Goal: Task Accomplishment & Management: Manage account settings

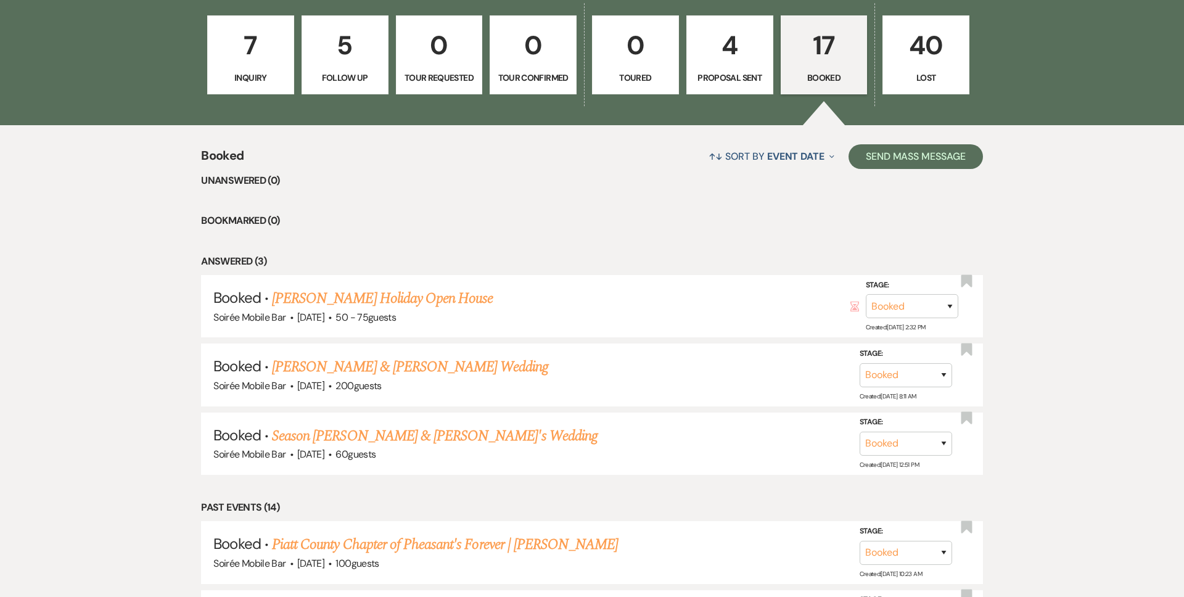
scroll to position [319, 0]
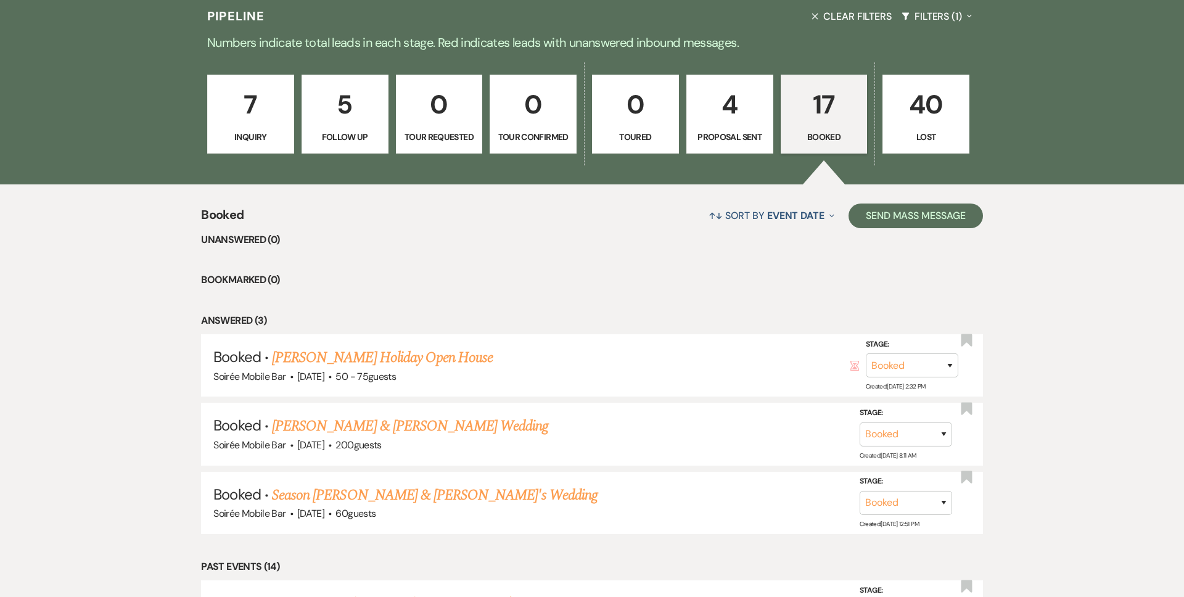
click at [747, 112] on p "4" at bounding box center [729, 104] width 71 height 41
select select "6"
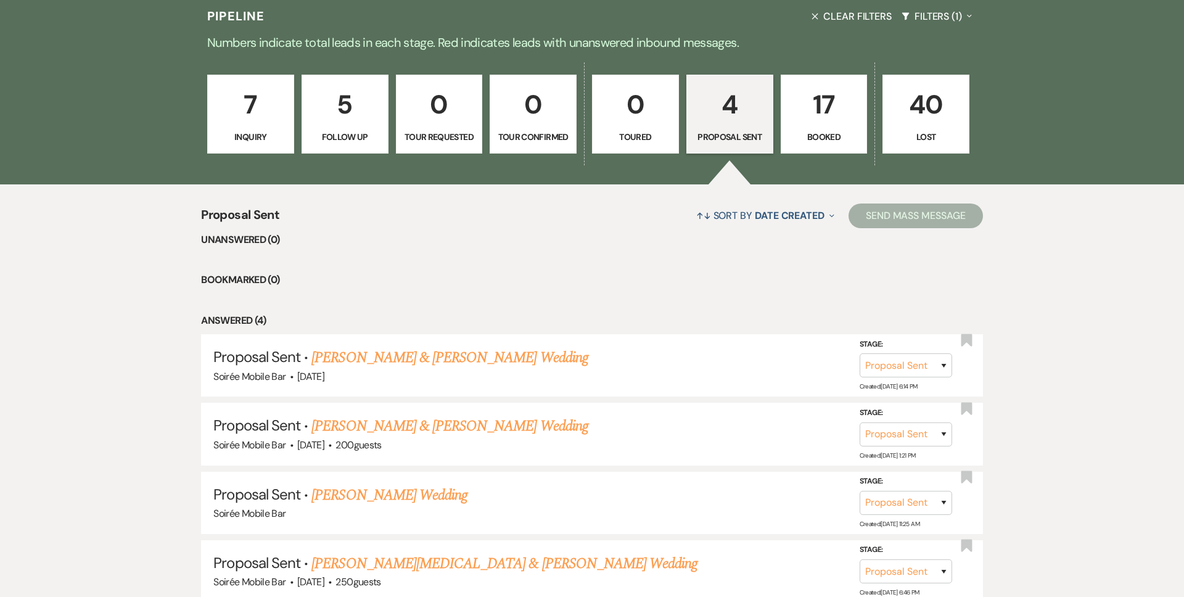
click at [817, 125] on p "17" at bounding box center [824, 104] width 71 height 41
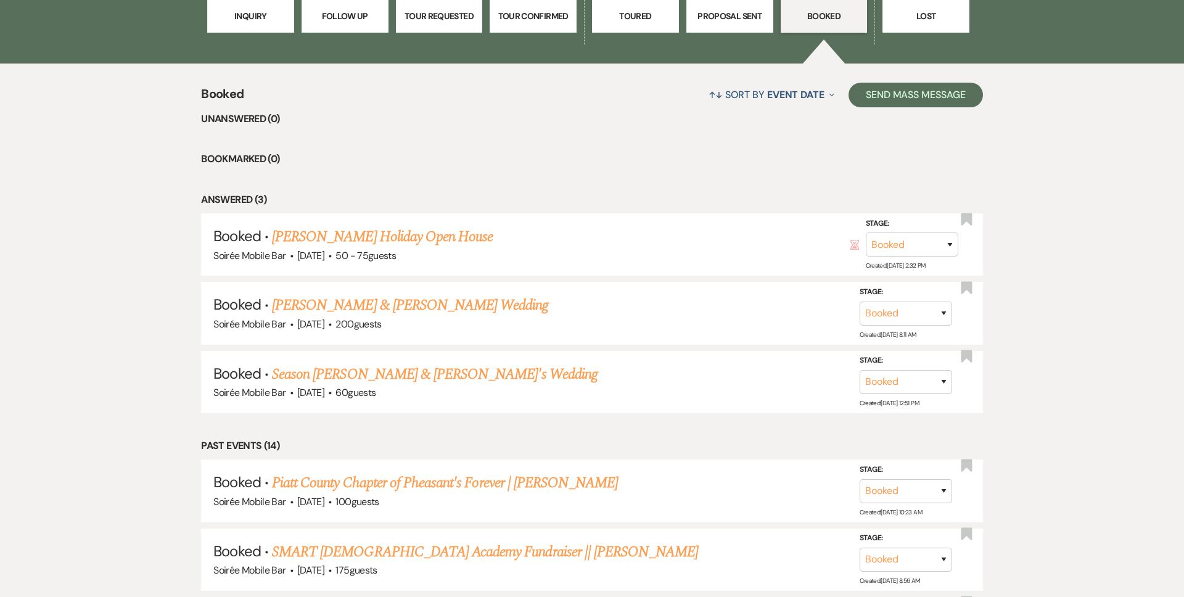
scroll to position [432, 0]
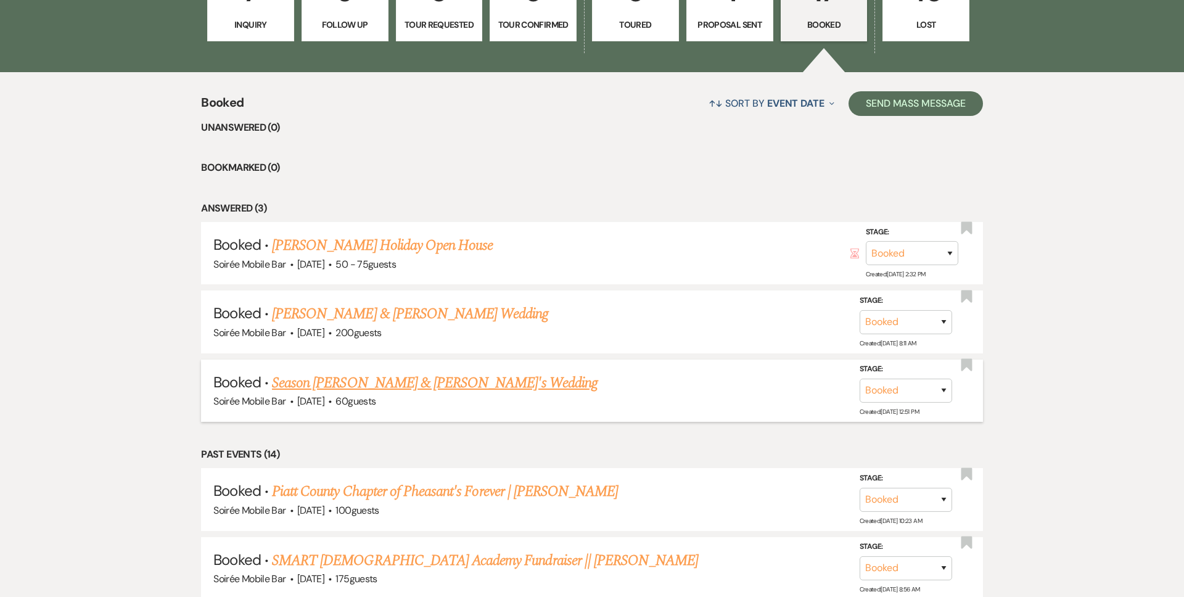
click at [304, 385] on link "Season [PERSON_NAME] & [PERSON_NAME]'s Wedding" at bounding box center [435, 383] width 326 height 22
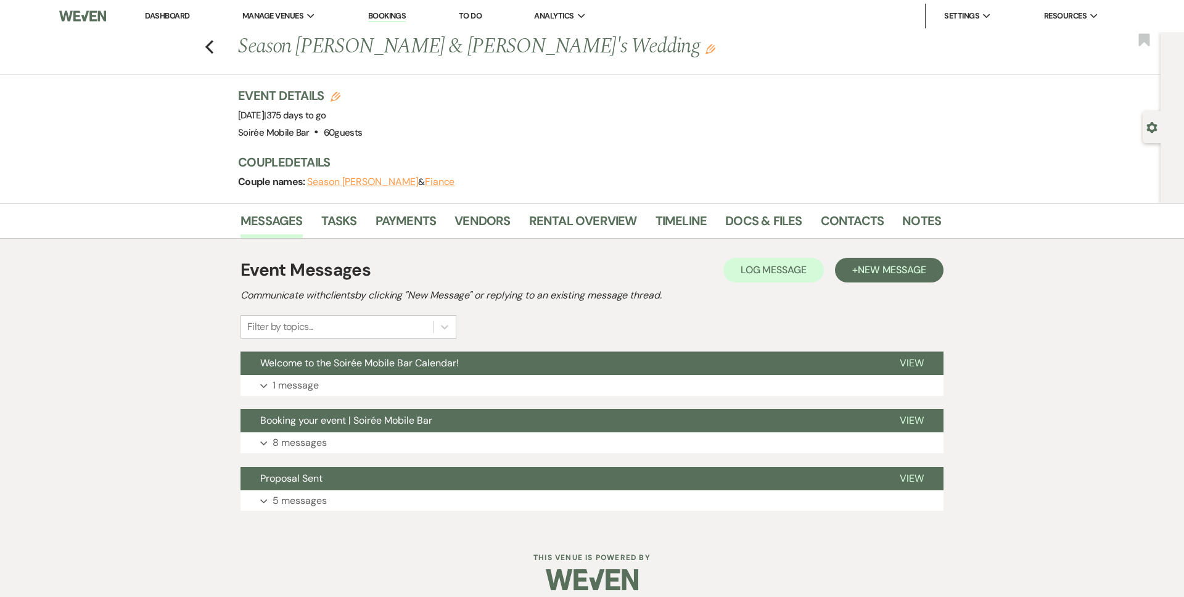
click at [304, 385] on p "1 message" at bounding box center [296, 385] width 46 height 16
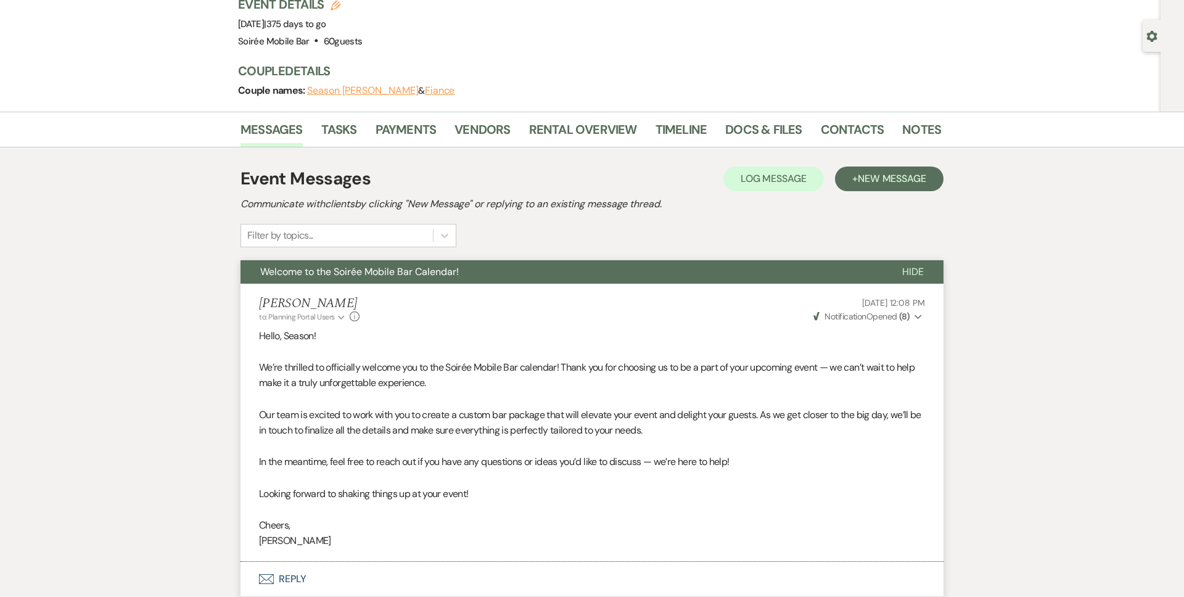
scroll to position [77, 0]
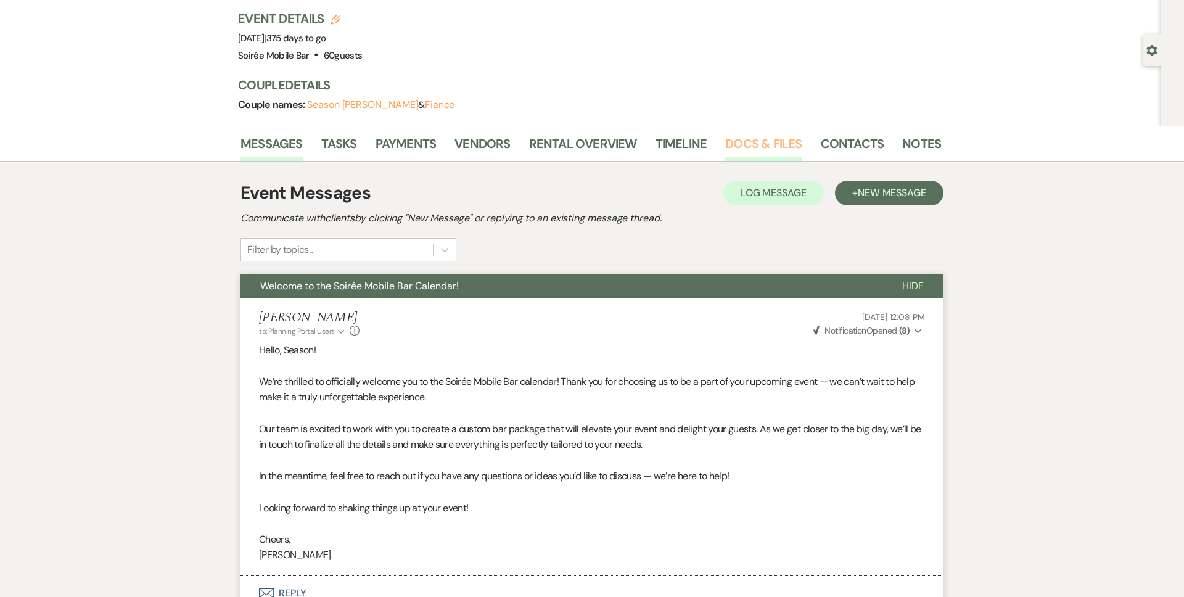
click at [754, 147] on link "Docs & Files" at bounding box center [763, 147] width 76 height 27
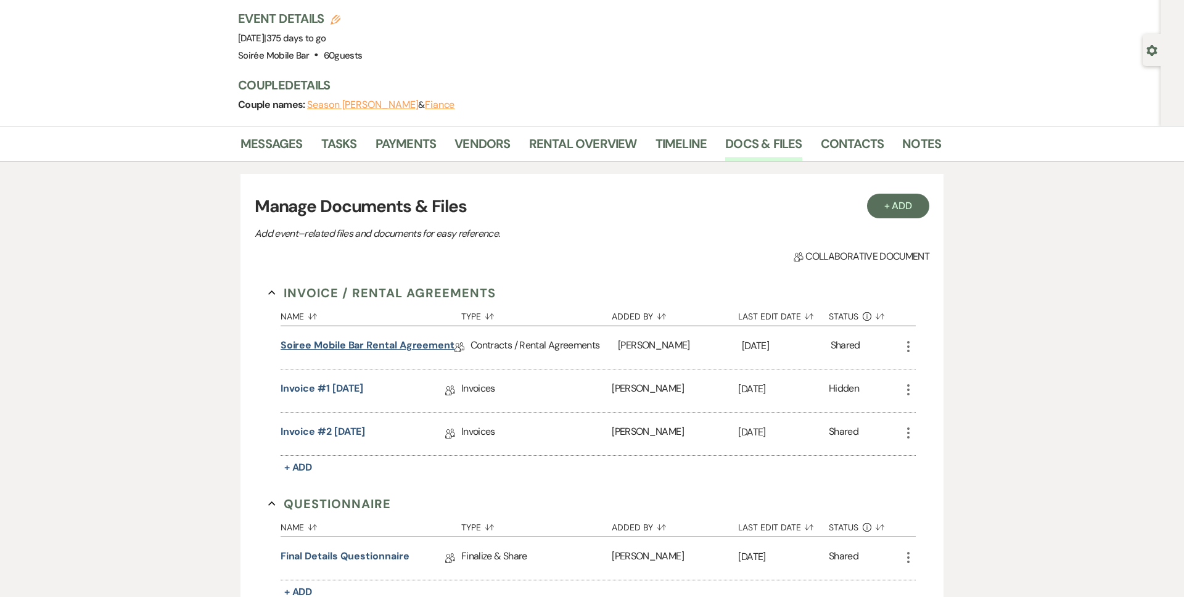
click at [405, 345] on link "Soiree Mobile Bar Rental Agreement" at bounding box center [368, 347] width 174 height 19
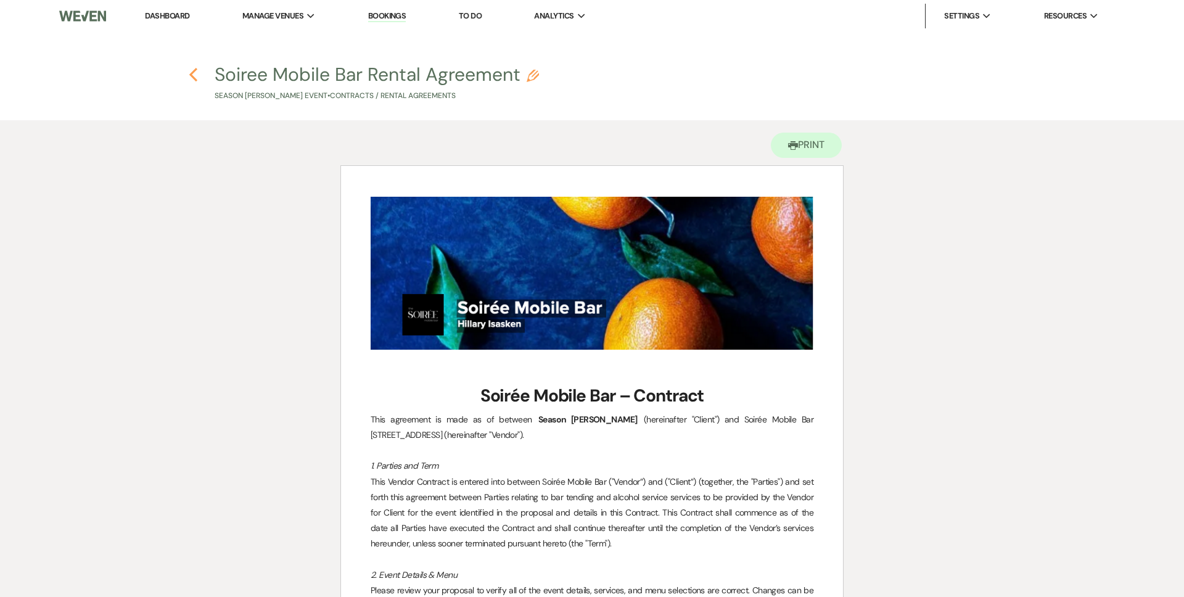
click at [195, 71] on icon "Previous" at bounding box center [193, 74] width 9 height 15
